Goal: Find specific page/section: Find specific page/section

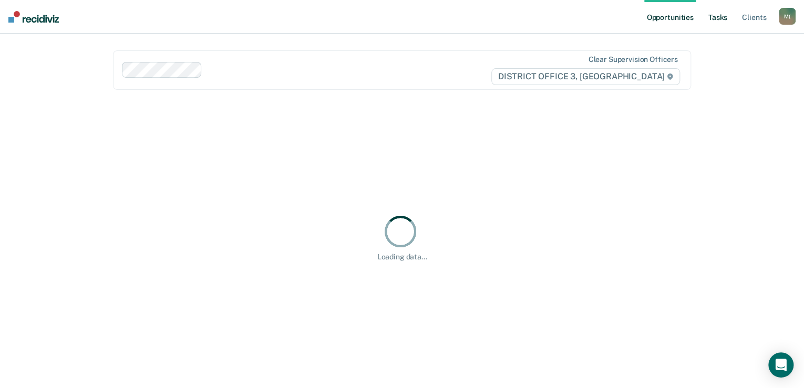
click at [713, 19] on link "Tasks" at bounding box center [717, 17] width 23 height 34
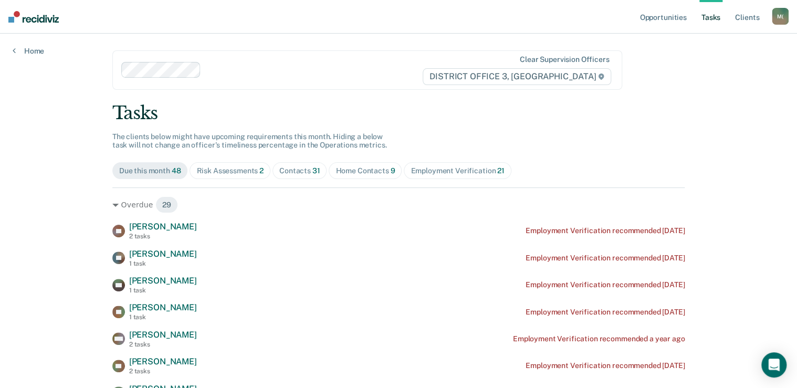
click at [220, 168] on div "Risk Assessments 2" at bounding box center [229, 170] width 67 height 9
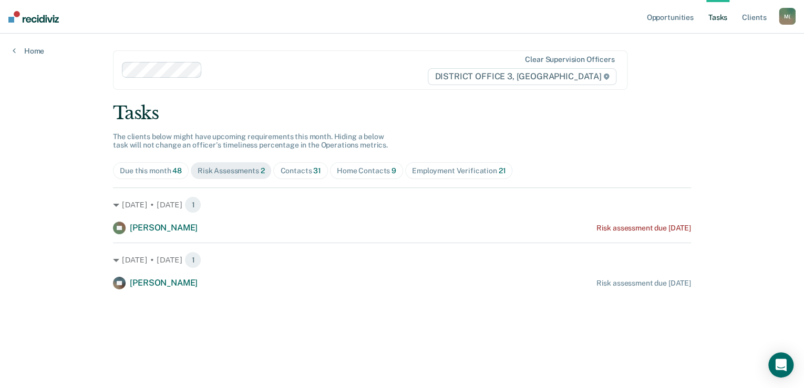
click at [300, 164] on span "Contacts 31" at bounding box center [300, 170] width 55 height 17
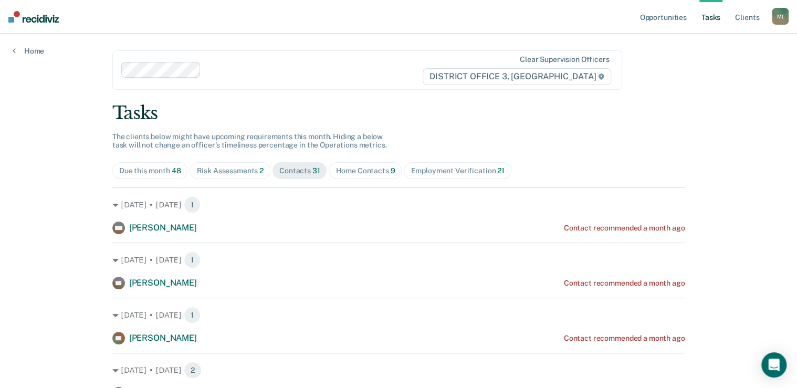
click at [350, 170] on div "Home Contacts 9" at bounding box center [365, 170] width 59 height 9
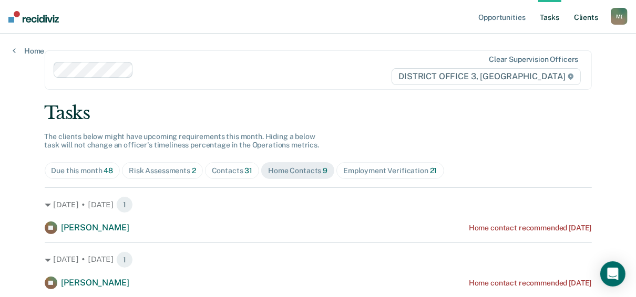
click at [582, 18] on link "Client s" at bounding box center [585, 17] width 28 height 34
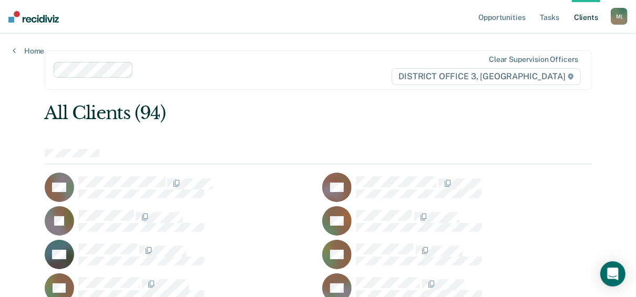
click at [581, 14] on link "Client s" at bounding box center [585, 17] width 28 height 34
click at [555, 20] on link "Tasks" at bounding box center [549, 17] width 23 height 34
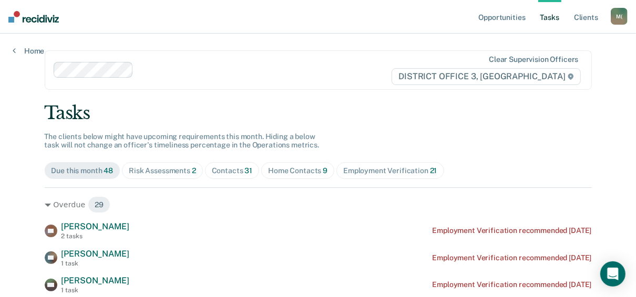
click at [229, 176] on span "Contacts 31" at bounding box center [232, 170] width 55 height 17
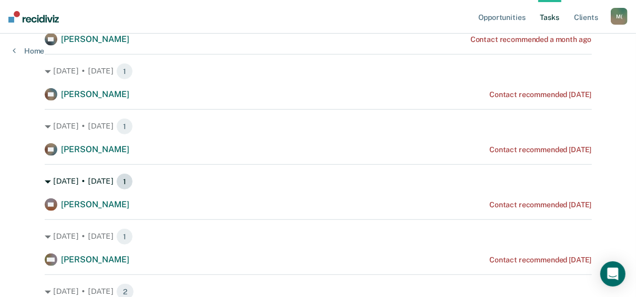
scroll to position [420, 0]
